Goal: Transaction & Acquisition: Obtain resource

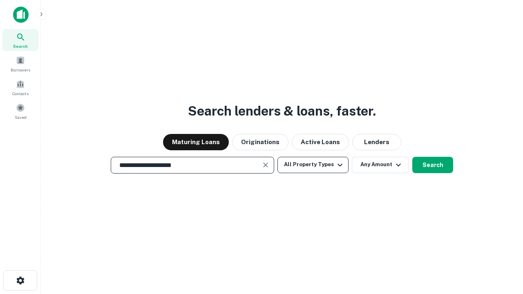
type input "**********"
click at [313, 165] on button "All Property Types" at bounding box center [312, 165] width 71 height 16
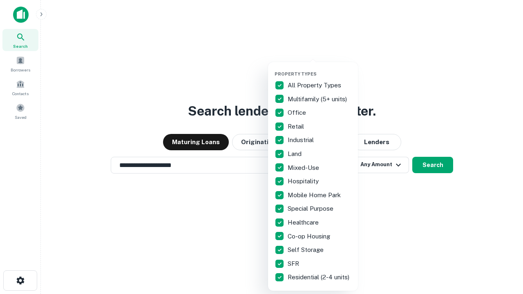
click at [319, 69] on button "button" at bounding box center [319, 69] width 90 height 0
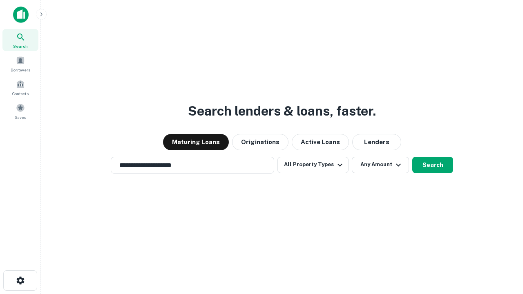
scroll to position [13, 0]
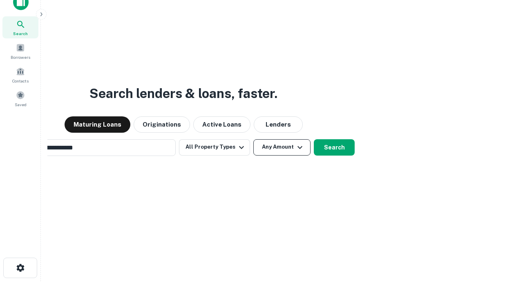
click at [253, 139] on button "Any Amount" at bounding box center [281, 147] width 57 height 16
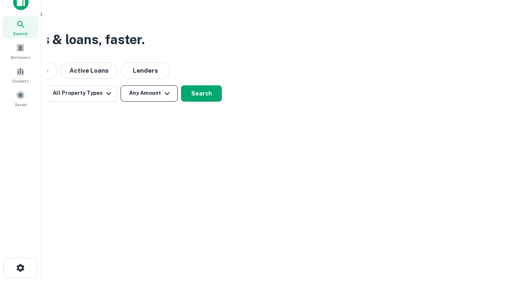
scroll to position [13, 0]
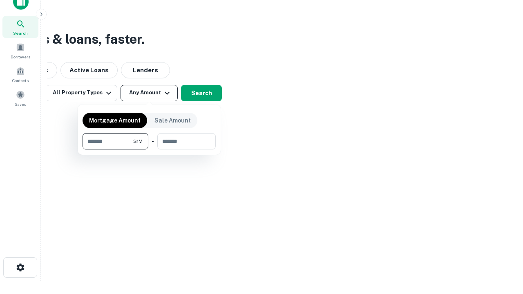
type input "*******"
click at [149, 149] on button "button" at bounding box center [148, 149] width 133 height 0
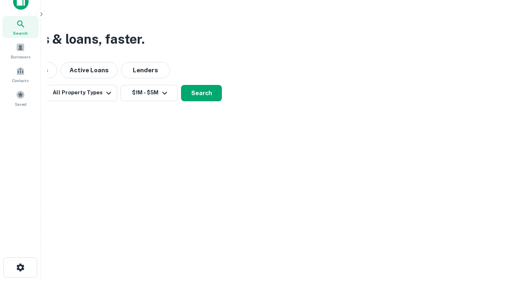
scroll to position [13, 0]
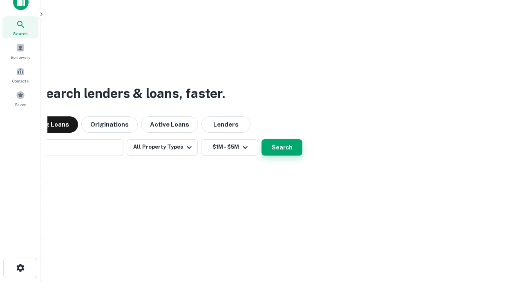
click at [261, 139] on button "Search" at bounding box center [281, 147] width 41 height 16
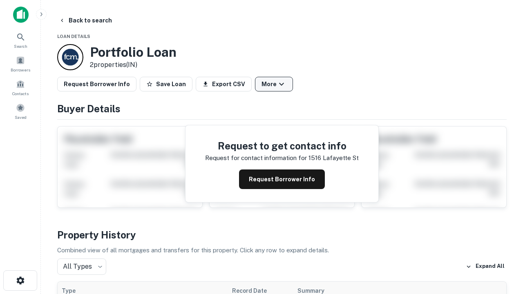
click at [274, 84] on button "More" at bounding box center [274, 84] width 38 height 15
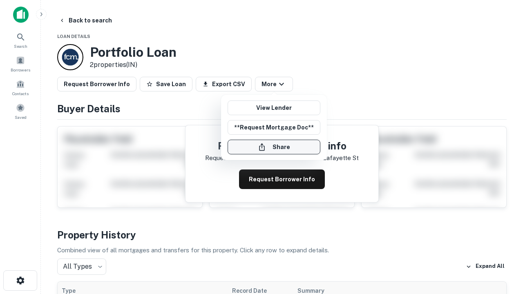
click at [274, 147] on button "Share" at bounding box center [273, 147] width 93 height 15
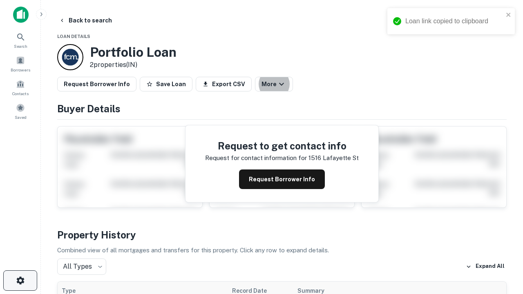
click at [20, 280] on icon "button" at bounding box center [21, 281] width 10 height 10
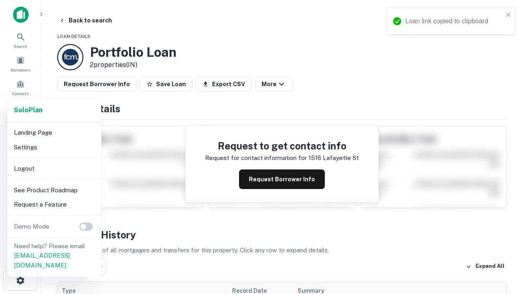
click at [54, 168] on li "Logout" at bounding box center [54, 168] width 87 height 15
